Goal: Register for event/course

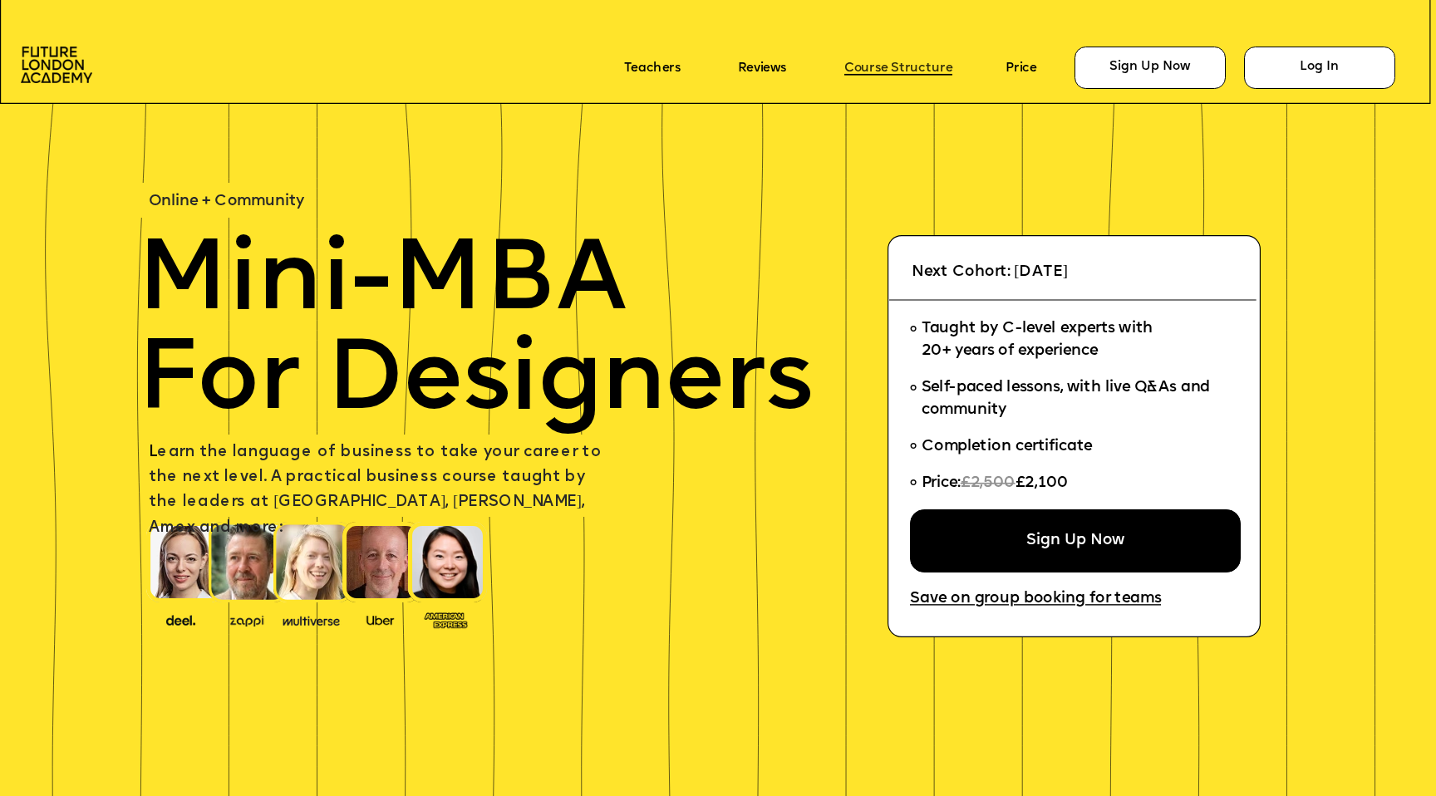
click at [715, 63] on link "Course Structure" at bounding box center [899, 68] width 108 height 14
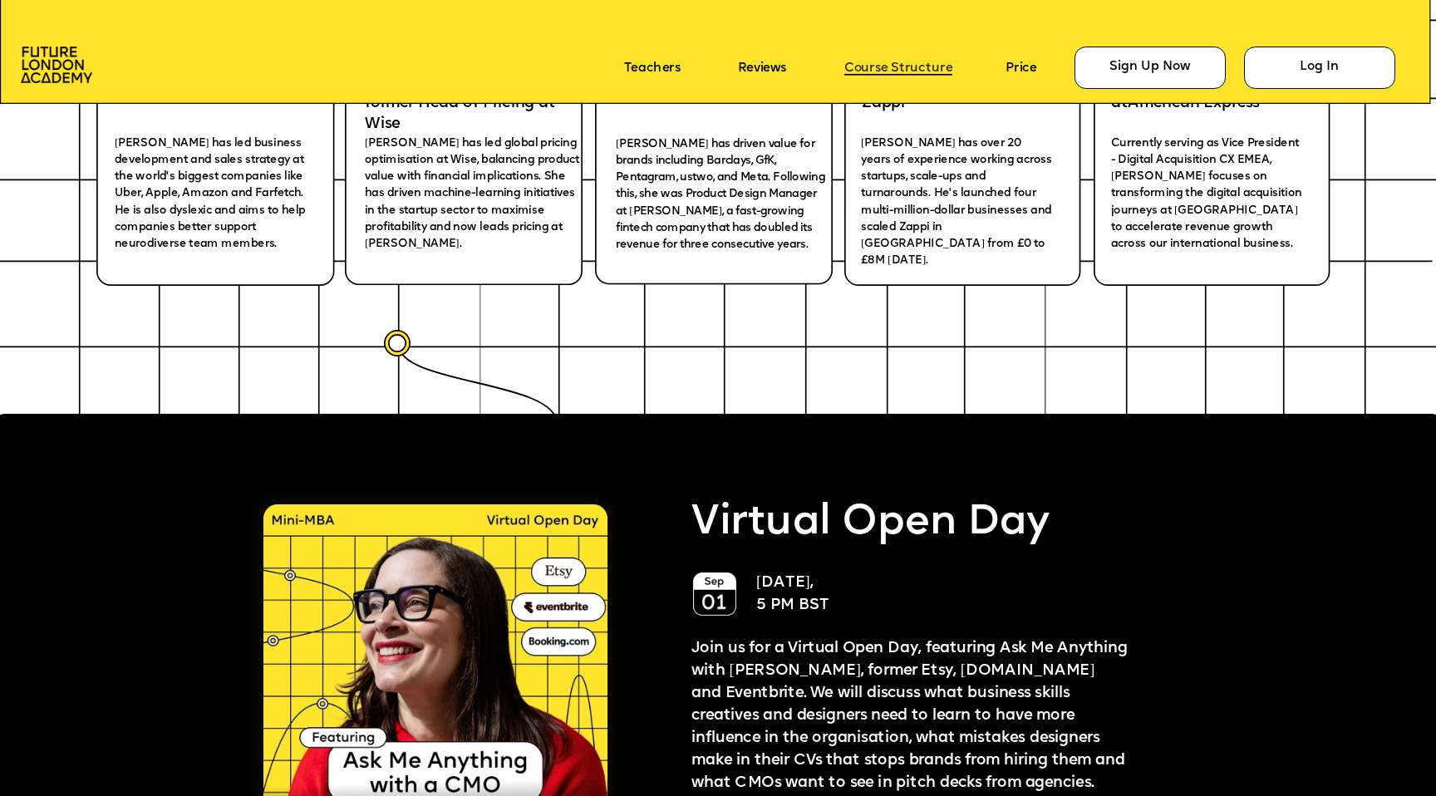
scroll to position [4512, 0]
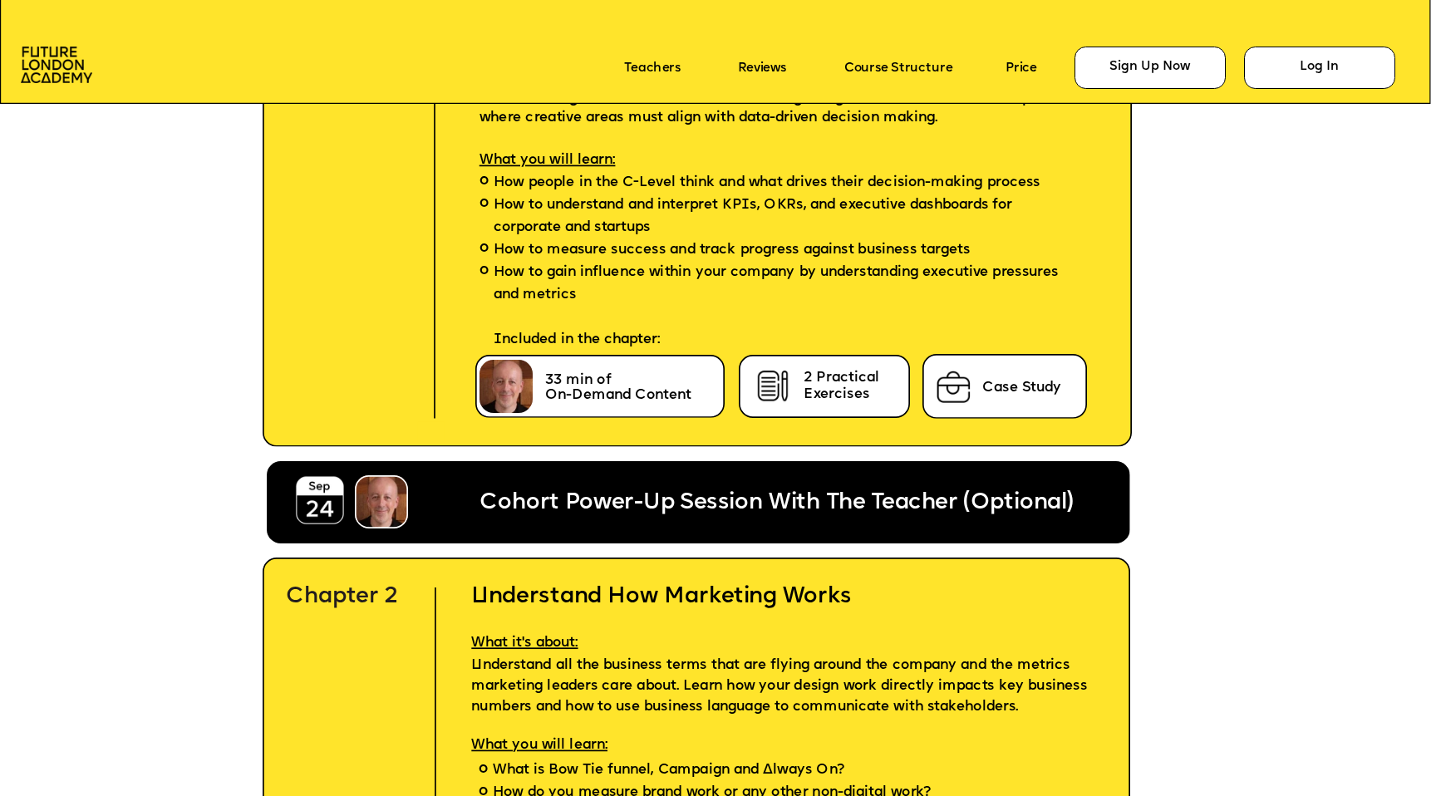
drag, startPoint x: 1220, startPoint y: 274, endPoint x: 1219, endPoint y: 385, distance: 110.6
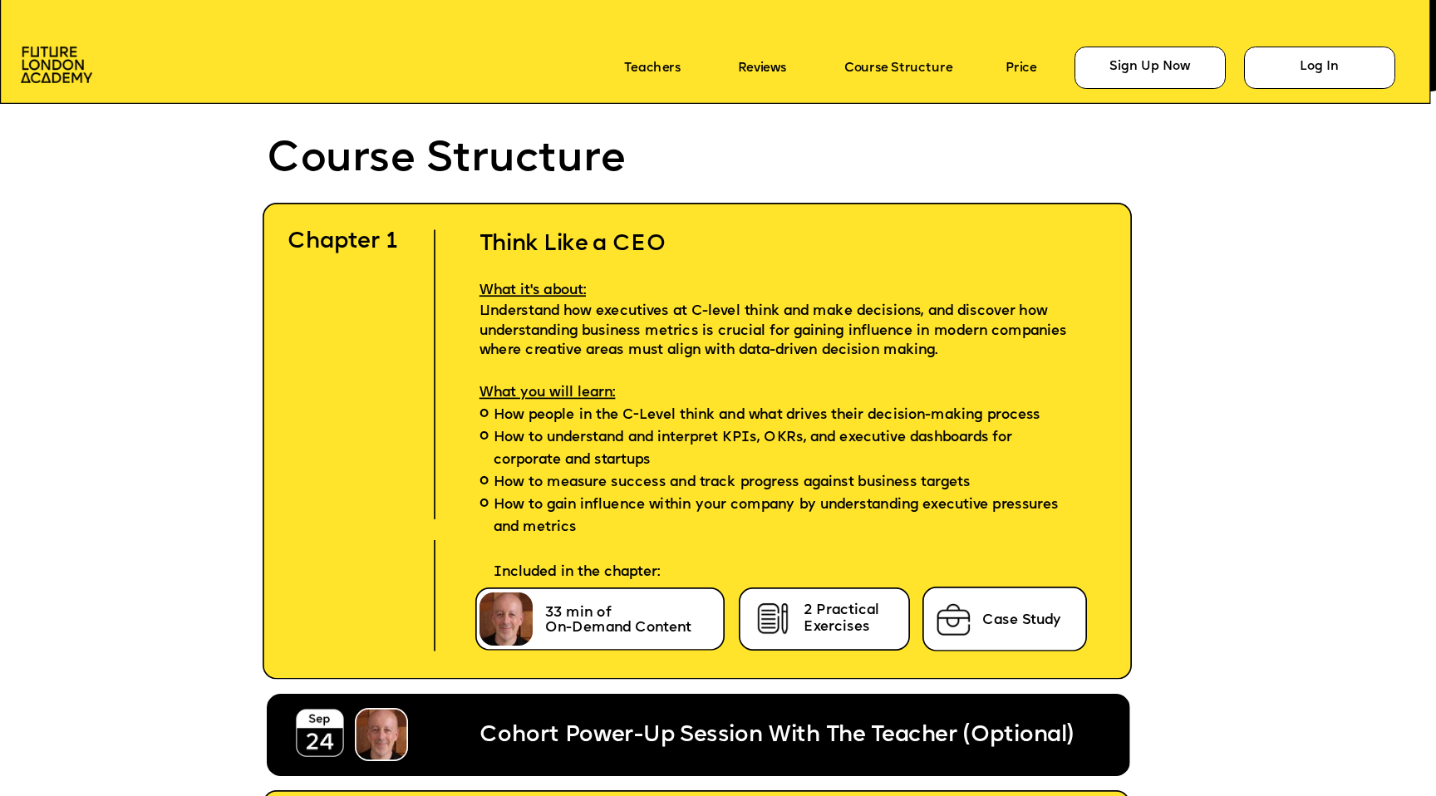
scroll to position [4312, 0]
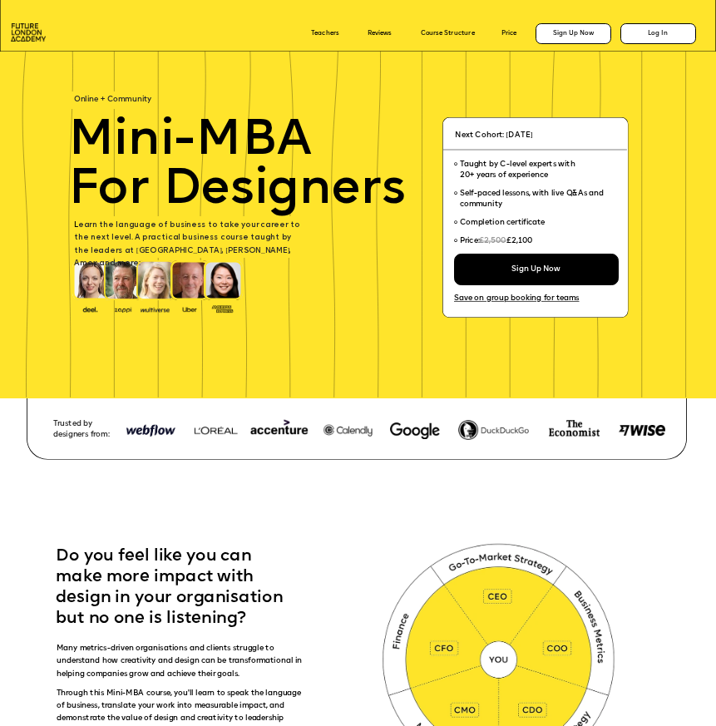
scroll to position [5310, 0]
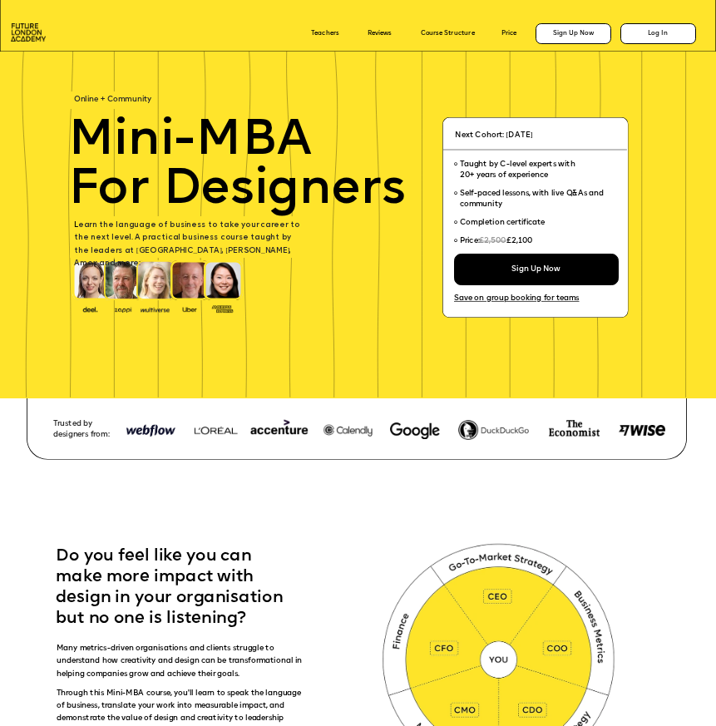
scroll to position [5310, 0]
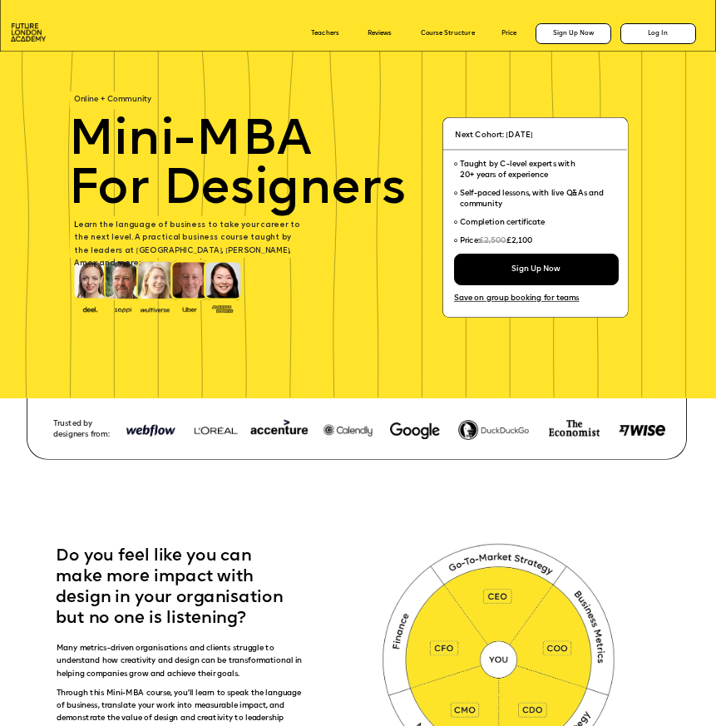
scroll to position [5310, 0]
